Goal: Find specific page/section: Find specific page/section

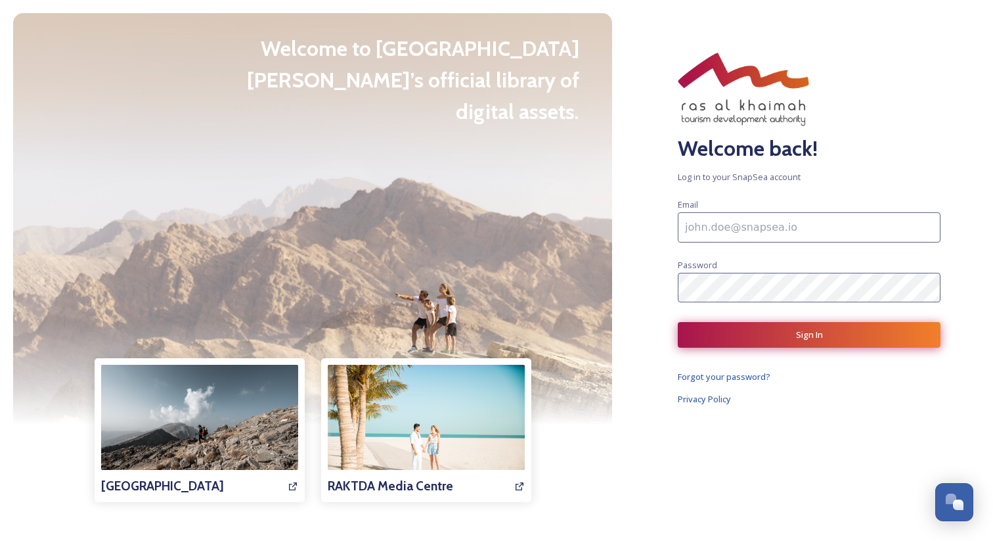
type input "[EMAIL_ADDRESS][DOMAIN_NAME]"
click at [772, 334] on button "Sign In" at bounding box center [809, 335] width 263 height 26
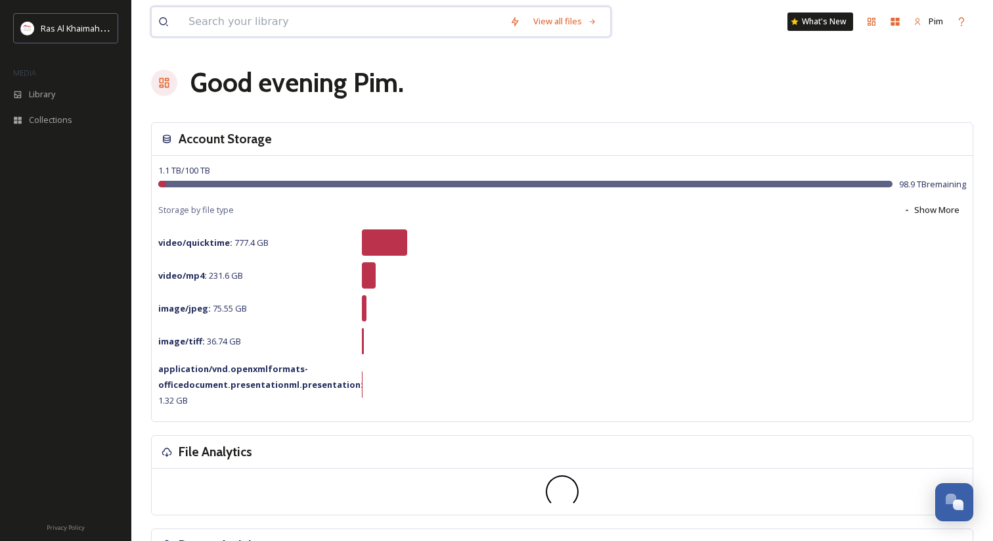
click at [383, 30] on input at bounding box center [342, 21] width 321 height 29
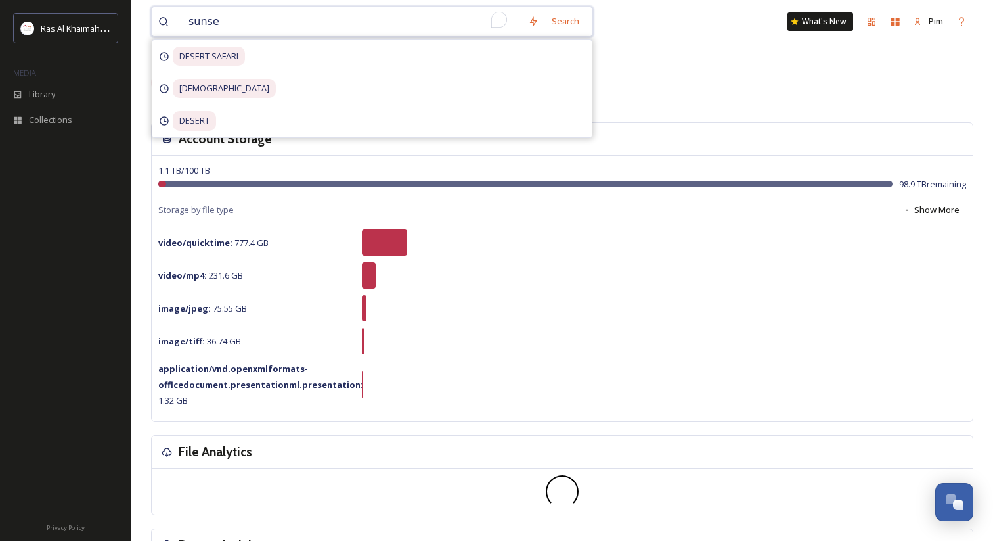
type input "sunset"
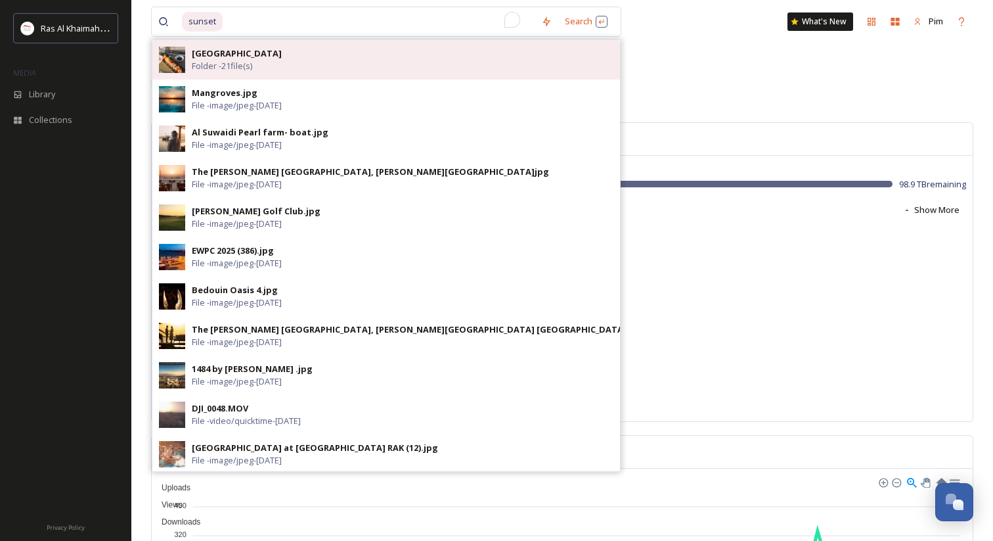
click at [359, 55] on div "[GEOGRAPHIC_DATA] Folder - 21 file(s)" at bounding box center [403, 59] width 422 height 25
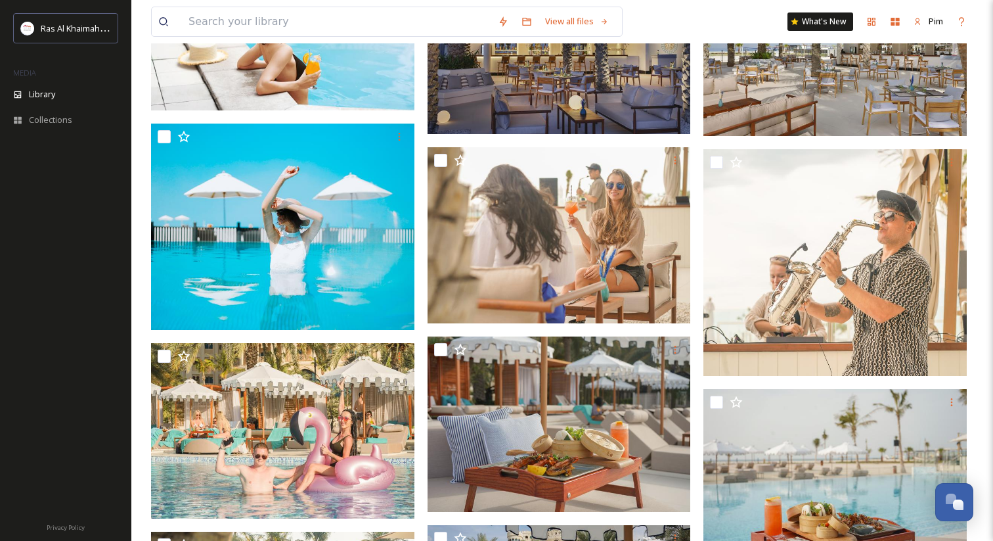
scroll to position [807, 0]
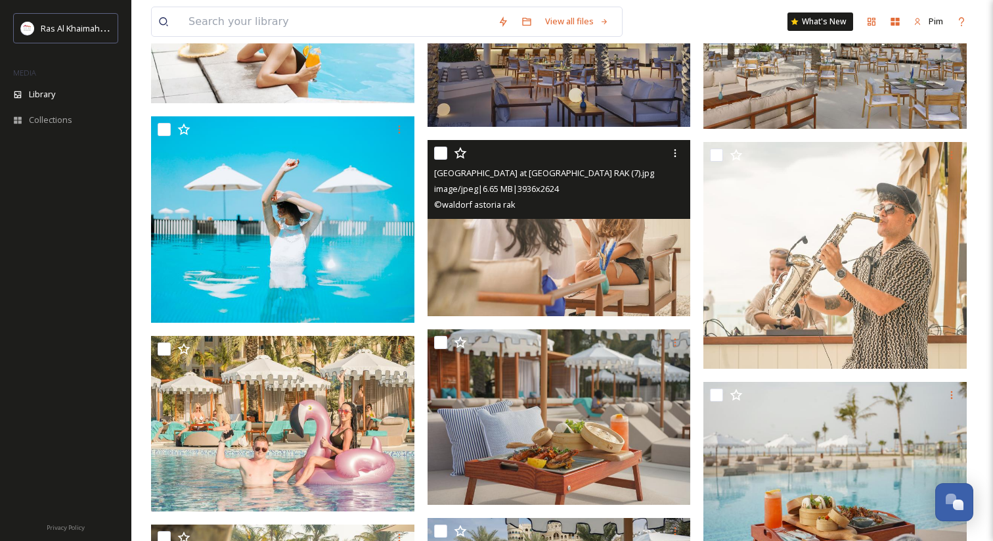
click at [441, 152] on input "checkbox" at bounding box center [440, 152] width 13 height 13
checkbox input "true"
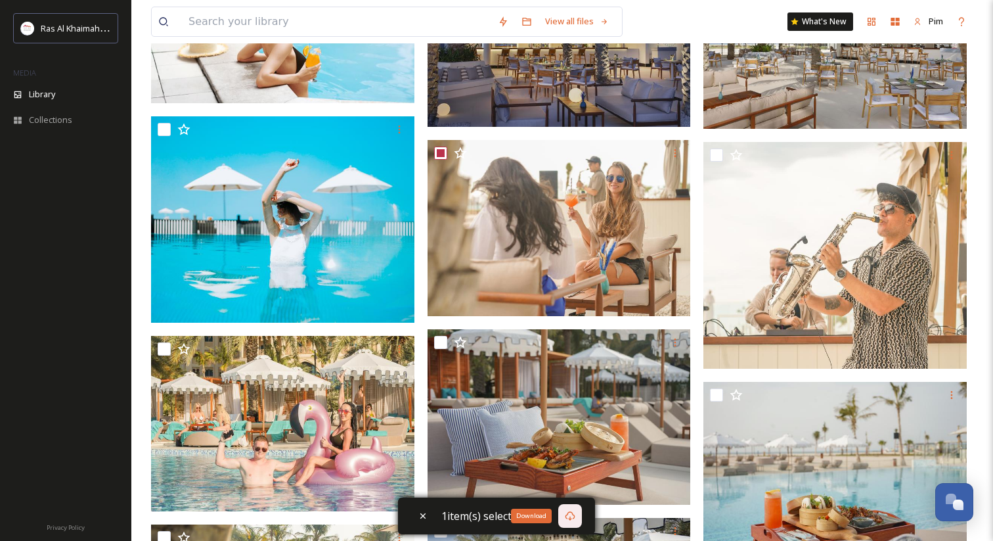
click at [571, 519] on icon at bounding box center [570, 515] width 11 height 11
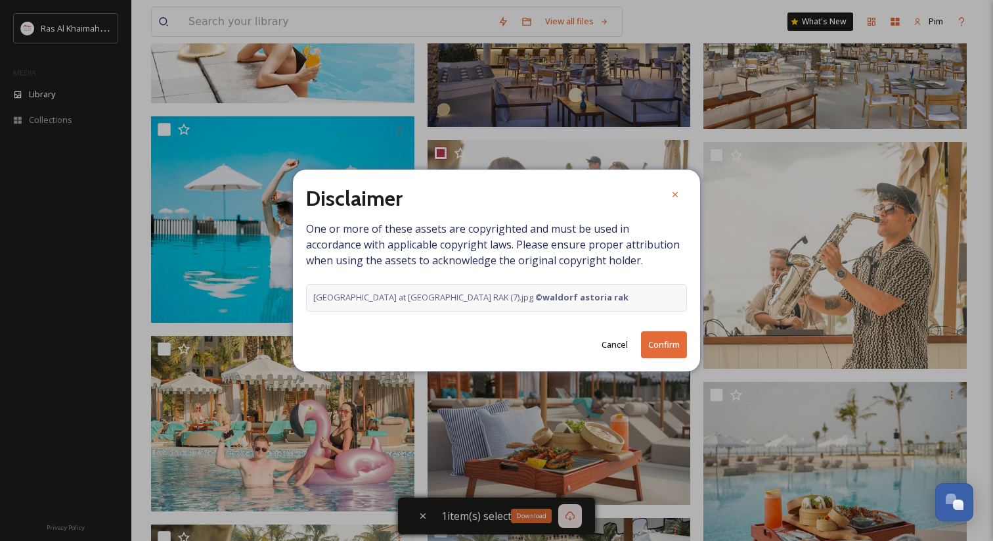
click at [658, 351] on button "Confirm" at bounding box center [664, 344] width 46 height 27
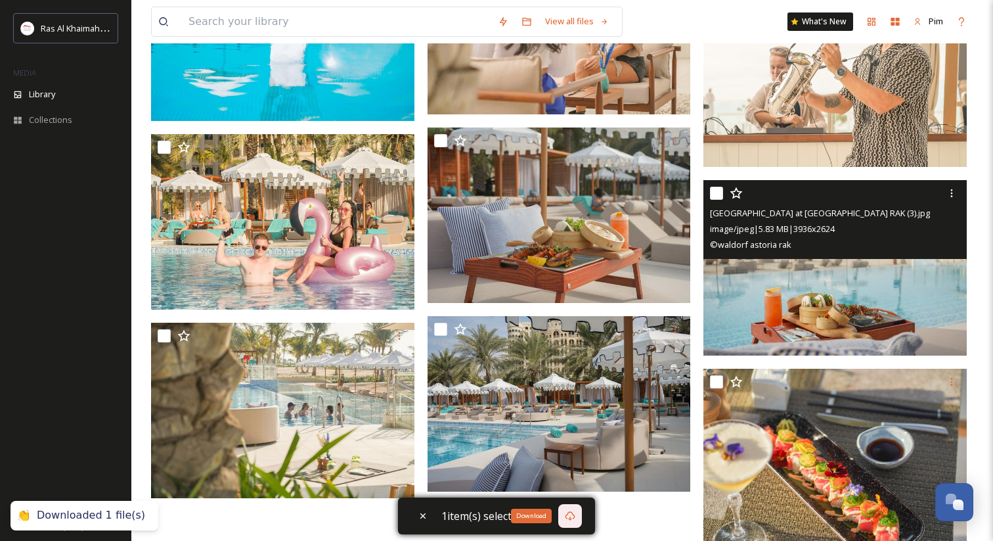
scroll to position [1035, 0]
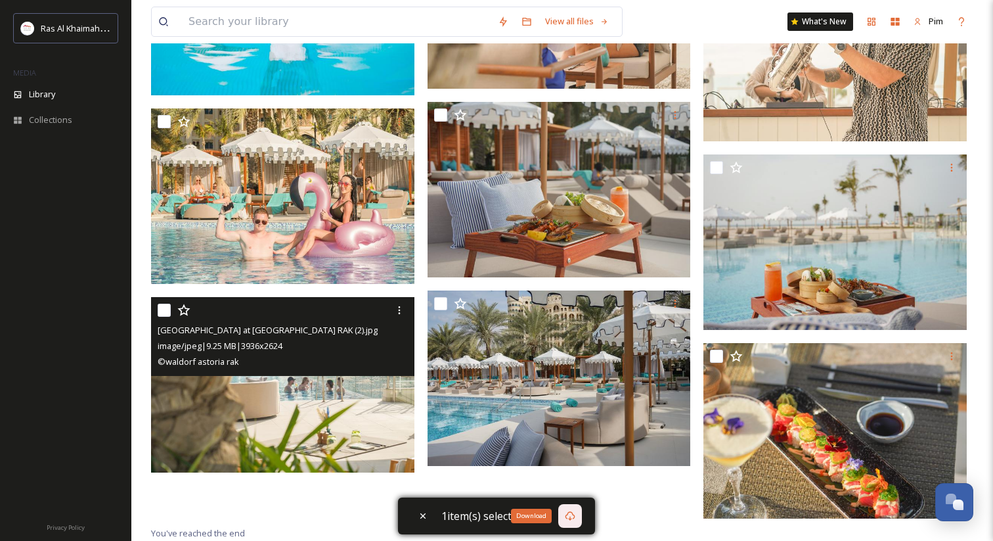
click at [169, 312] on input "checkbox" at bounding box center [164, 309] width 13 height 13
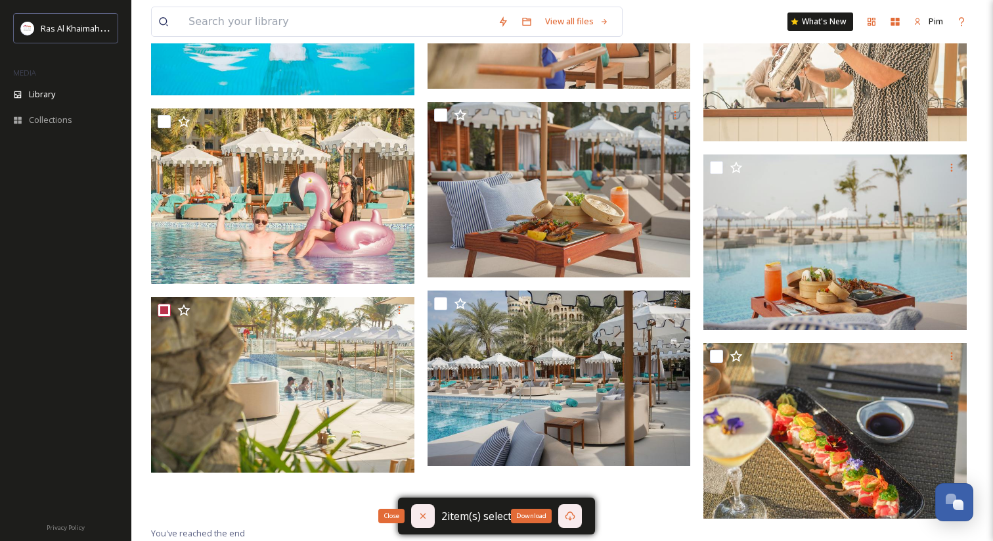
click at [425, 516] on icon at bounding box center [423, 515] width 11 height 11
checkbox input "false"
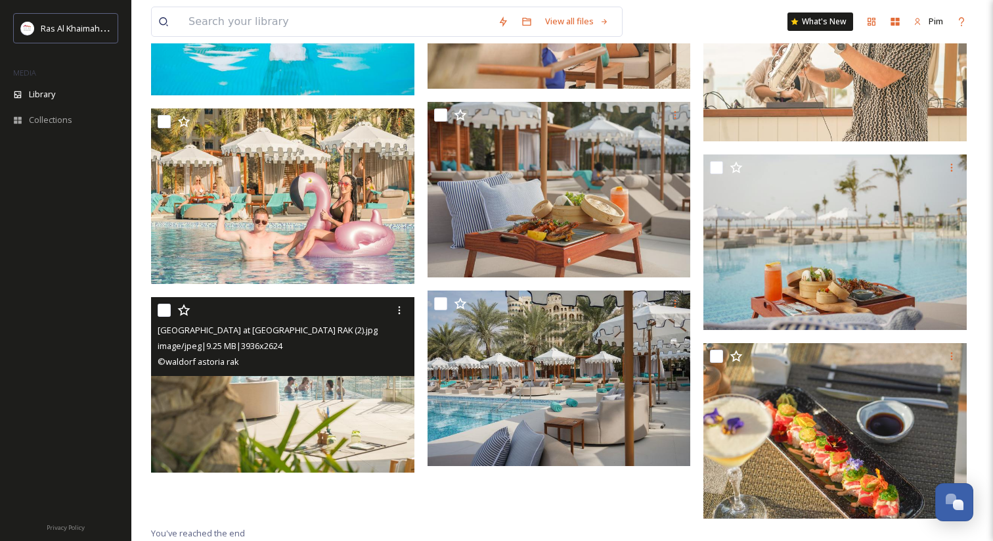
click at [160, 303] on input "checkbox" at bounding box center [164, 309] width 13 height 13
checkbox input "true"
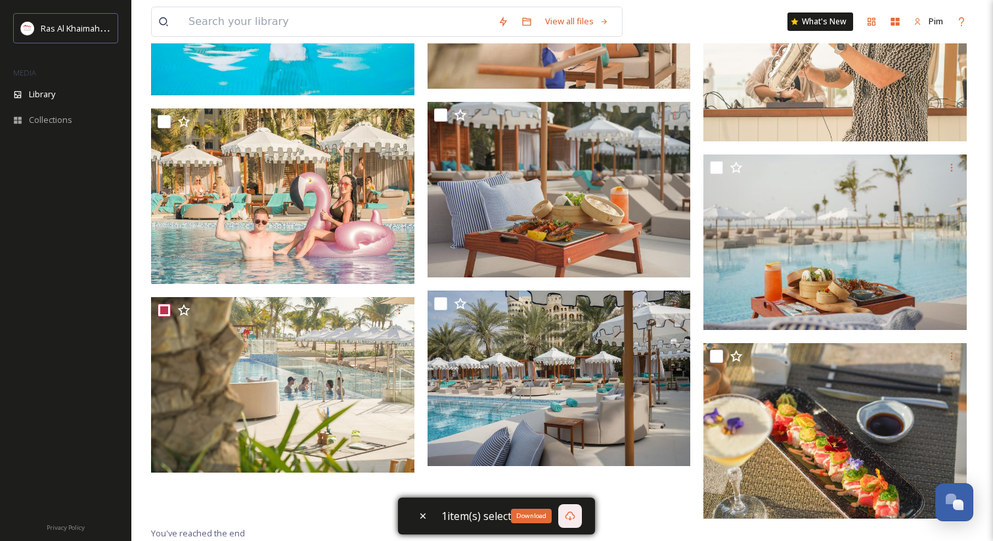
click at [570, 519] on icon at bounding box center [571, 515] width 10 height 9
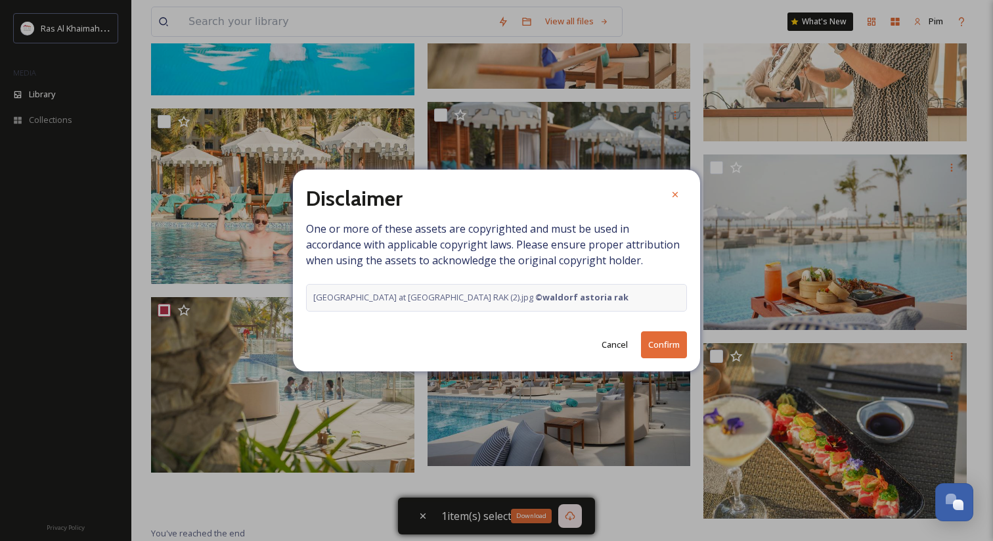
click at [672, 349] on button "Confirm" at bounding box center [664, 344] width 46 height 27
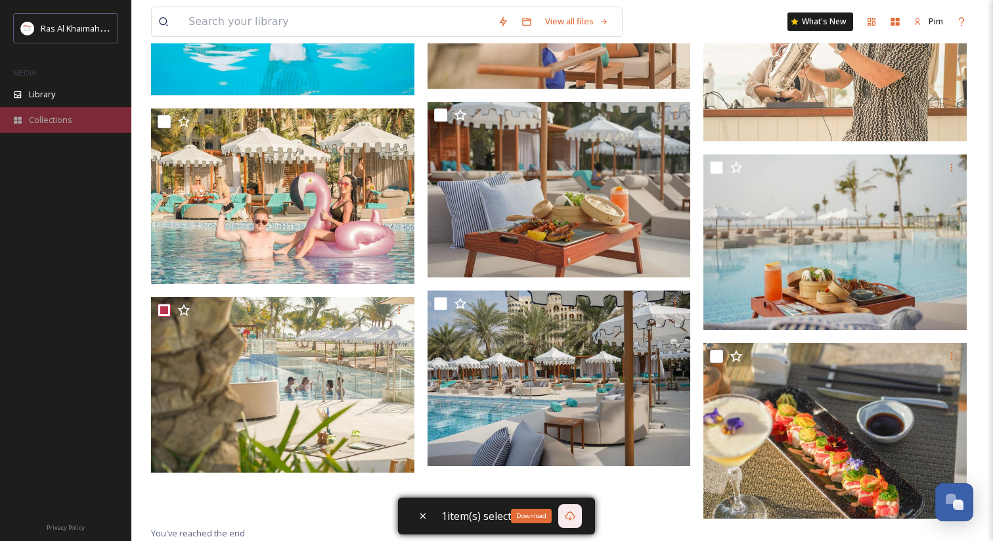
click at [51, 123] on span "Collections" at bounding box center [50, 120] width 43 height 12
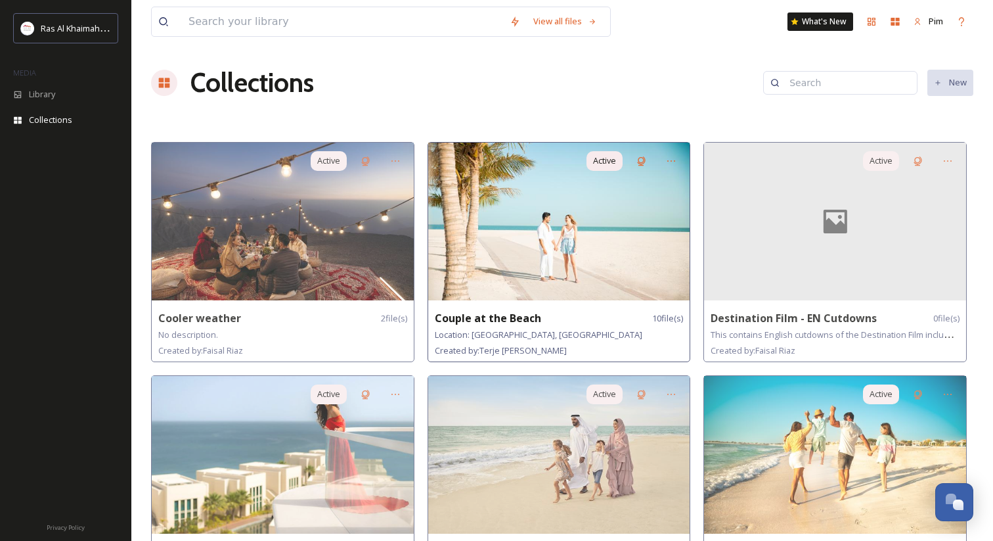
click at [495, 199] on img at bounding box center [559, 222] width 262 height 158
